Goal: Information Seeking & Learning: Check status

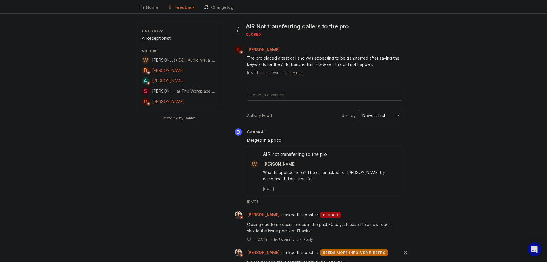
scroll to position [39, 0]
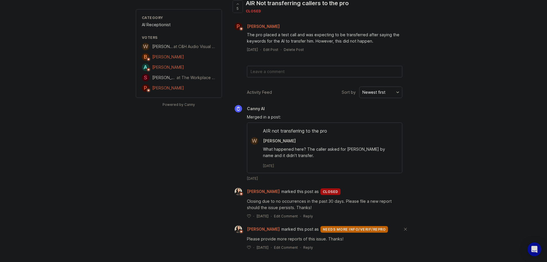
click at [369, 95] on button "Newest first" at bounding box center [380, 91] width 43 height 11
click at [371, 113] on li "Oldest first" at bounding box center [380, 115] width 43 height 11
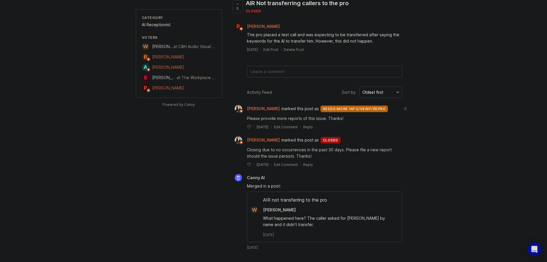
click at [370, 91] on div "Oldest first" at bounding box center [372, 92] width 21 height 6
click at [372, 103] on li "Newest first" at bounding box center [380, 104] width 43 height 11
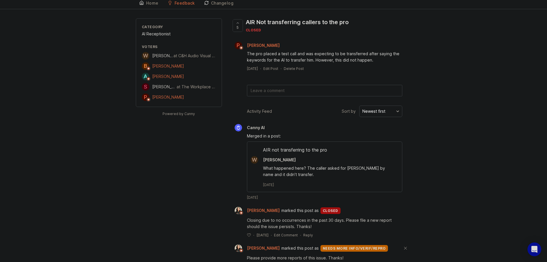
scroll to position [0, 0]
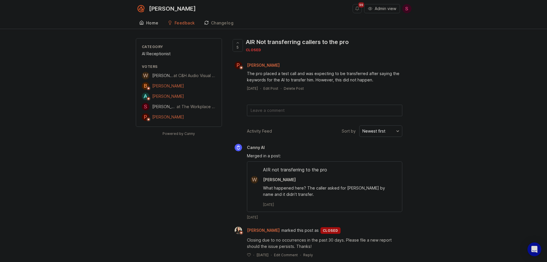
click at [150, 24] on div "Home" at bounding box center [152, 23] width 12 height 4
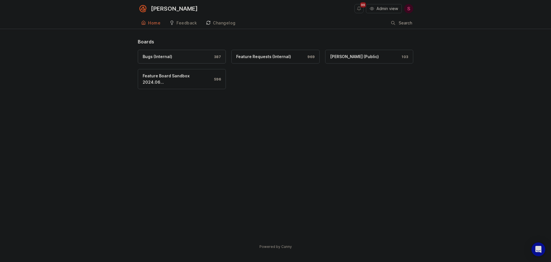
click at [177, 51] on link "Bugs (Internal) 387" at bounding box center [182, 57] width 88 height 14
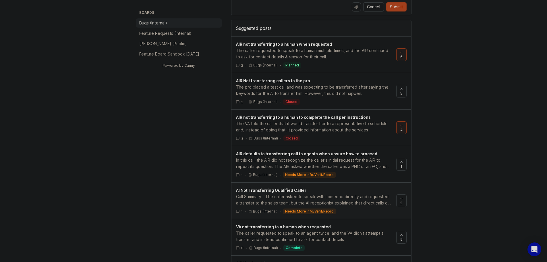
scroll to position [316, 0]
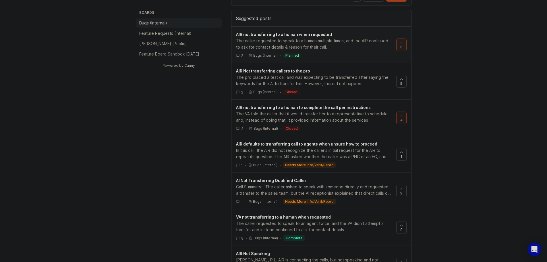
type input "AIR not transferring"
click at [312, 32] on span "AIR not transferring to a human when requested" at bounding box center [284, 34] width 96 height 5
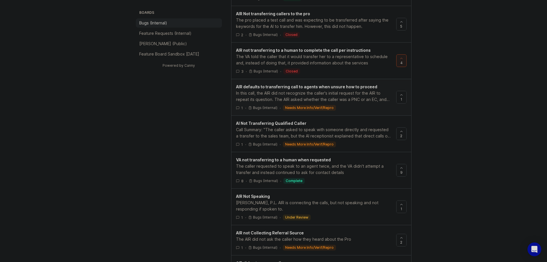
scroll to position [373, 0]
click at [266, 159] on span "VA not transferring to a human when requested" at bounding box center [283, 159] width 95 height 5
